Goal: Task Accomplishment & Management: Manage account settings

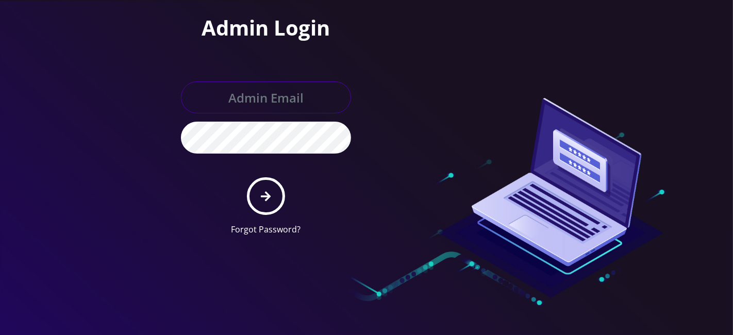
type input "[EMAIL_ADDRESS][DOMAIN_NAME]"
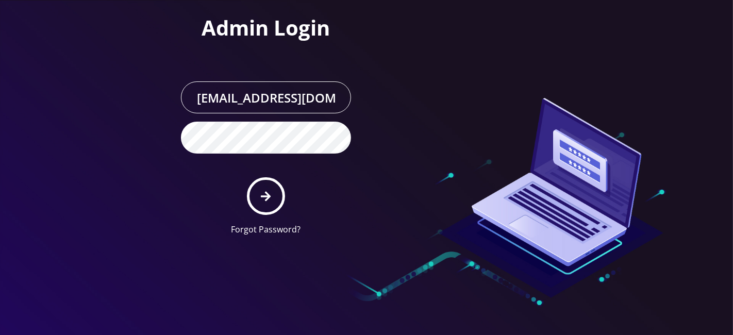
click at [291, 204] on form "[EMAIL_ADDRESS][DOMAIN_NAME] Forgot Password?" at bounding box center [266, 158] width 170 height 154
click at [260, 189] on button "submit" at bounding box center [266, 196] width 38 height 38
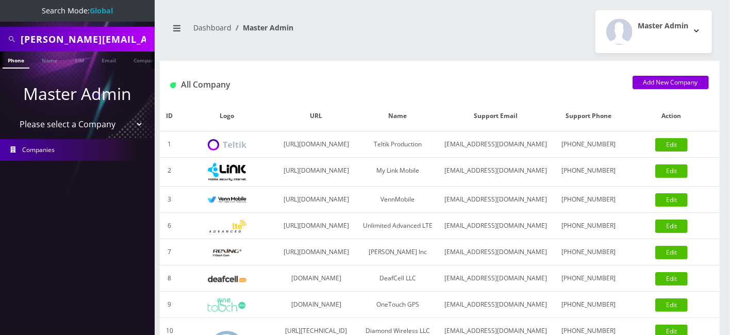
click at [104, 46] on input "[PERSON_NAME][EMAIL_ADDRESS][DOMAIN_NAME]" at bounding box center [86, 39] width 131 height 20
click at [104, 46] on input "Dan@tktadvisor.com" at bounding box center [86, 39] width 131 height 20
paste input "cbon4x@gmail"
type input "cbon4x@gmail.com"
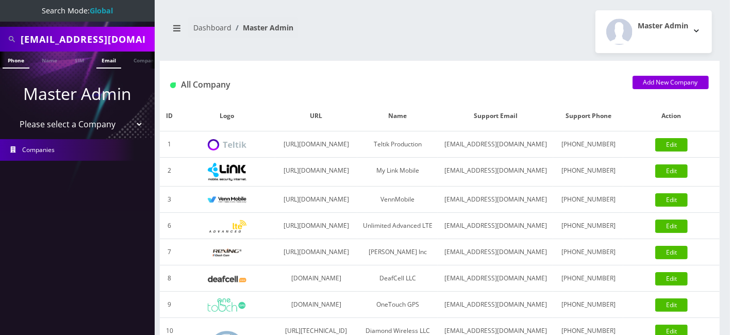
click at [114, 62] on link "Email" at bounding box center [108, 60] width 25 height 17
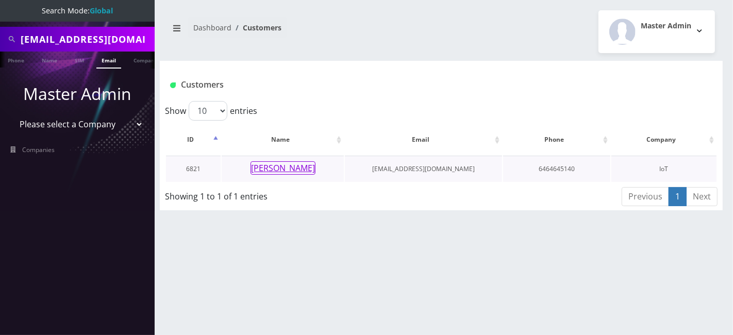
click at [296, 166] on button "[PERSON_NAME]" at bounding box center [283, 167] width 65 height 13
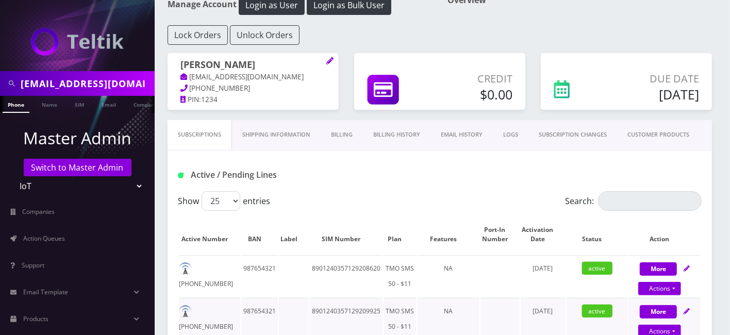
scroll to position [57, 0]
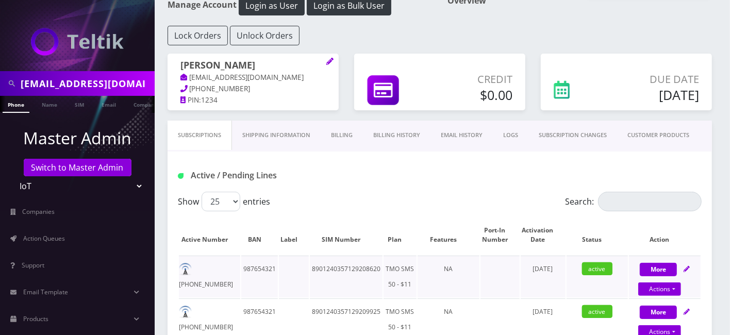
click at [350, 268] on td "8901240357129208620" at bounding box center [346, 277] width 73 height 42
copy td "8901240357129208620"
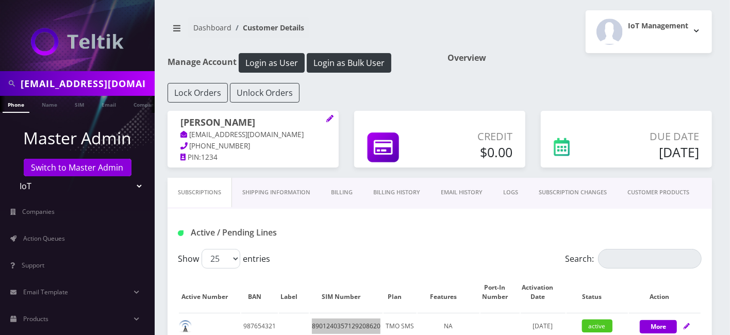
scroll to position [0, 5]
